Goal: Transaction & Acquisition: Purchase product/service

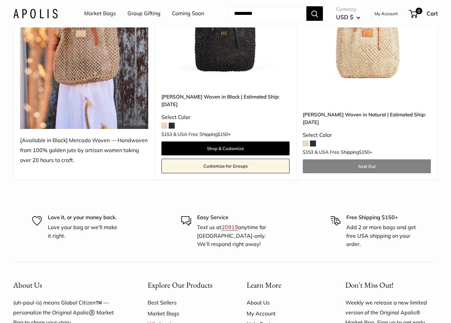
scroll to position [162, 0]
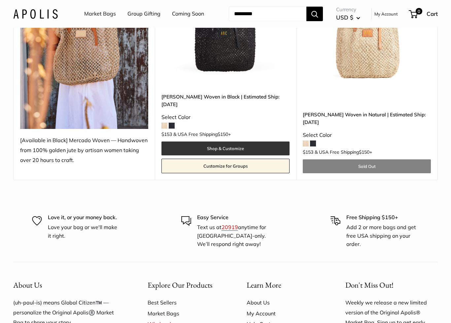
click at [252, 141] on link "Shop & Customize" at bounding box center [226, 148] width 128 height 14
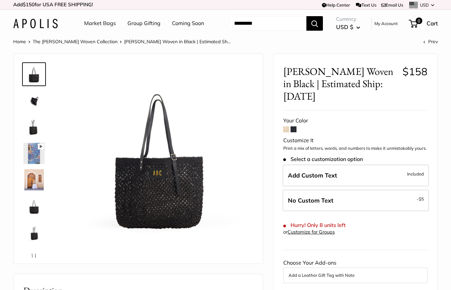
click at [33, 103] on img at bounding box center [33, 100] width 21 height 21
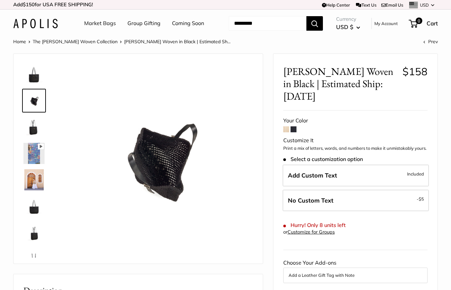
click at [35, 132] on img at bounding box center [33, 127] width 21 height 21
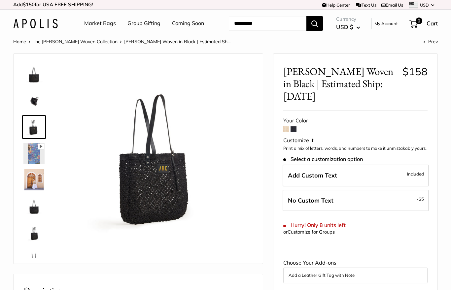
click at [33, 152] on img at bounding box center [33, 153] width 21 height 21
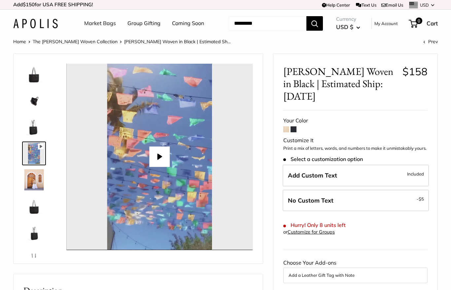
click at [38, 180] on img at bounding box center [33, 180] width 21 height 21
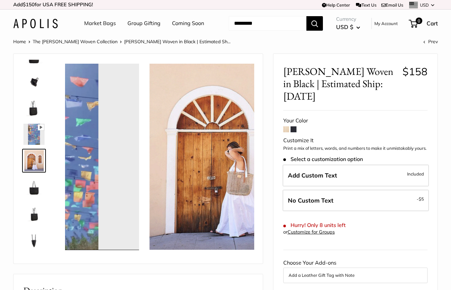
scroll to position [20, 0]
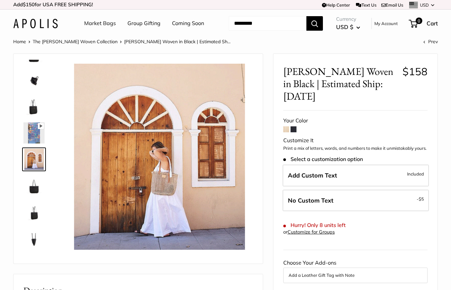
click at [34, 189] on img at bounding box center [33, 185] width 21 height 21
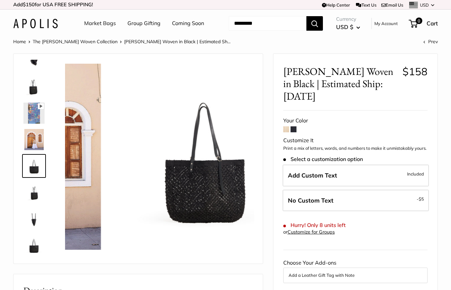
scroll to position [42, 0]
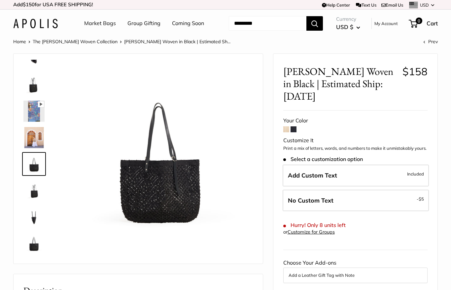
click at [34, 215] on img at bounding box center [33, 217] width 21 height 21
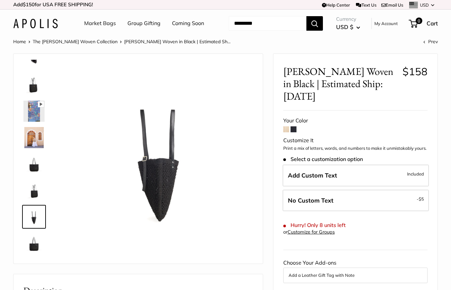
click at [34, 169] on img at bounding box center [33, 164] width 21 height 21
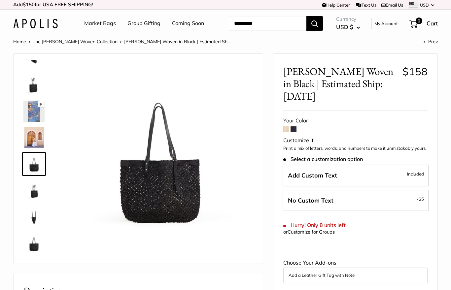
click at [33, 246] on img at bounding box center [33, 243] width 21 height 21
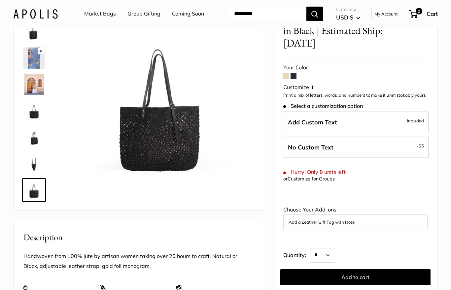
scroll to position [52, 0]
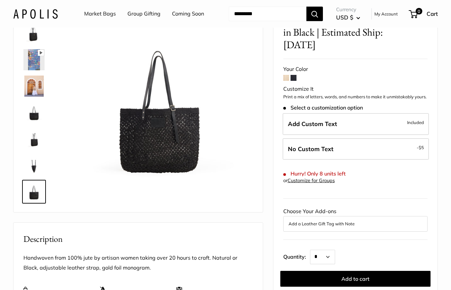
click at [286, 75] on span at bounding box center [287, 78] width 6 height 6
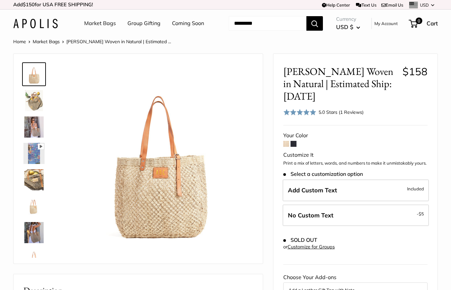
click at [36, 104] on img at bounding box center [33, 100] width 21 height 21
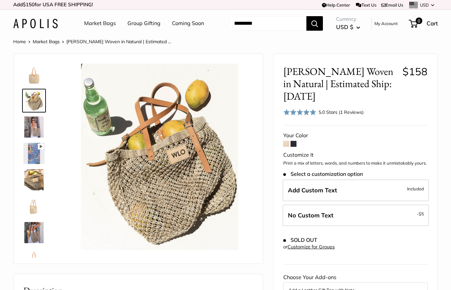
click at [35, 128] on img at bounding box center [33, 127] width 21 height 21
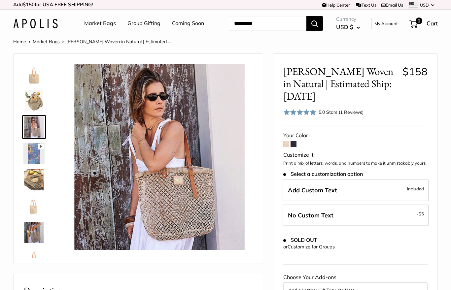
click at [33, 155] on img at bounding box center [33, 153] width 21 height 21
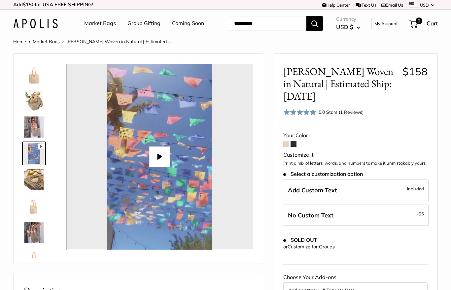
click at [37, 181] on img at bounding box center [33, 180] width 21 height 21
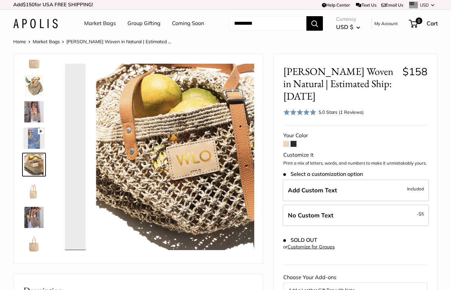
scroll to position [20, 0]
